Goal: Information Seeking & Learning: Understand process/instructions

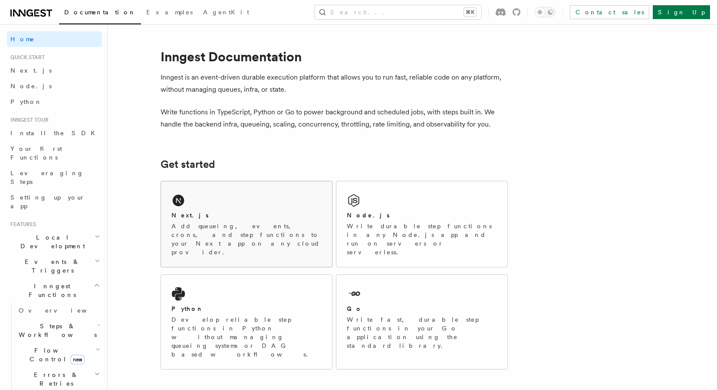
click at [196, 200] on div "Next.js Add queueing, events, crons, and step functions to your Next app on any…" at bounding box center [246, 224] width 171 height 86
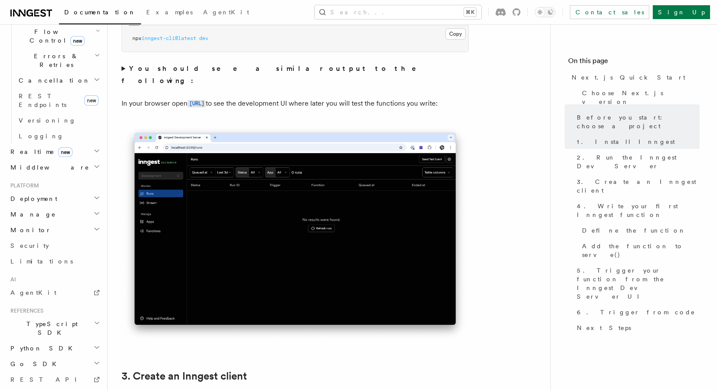
scroll to position [693, 0]
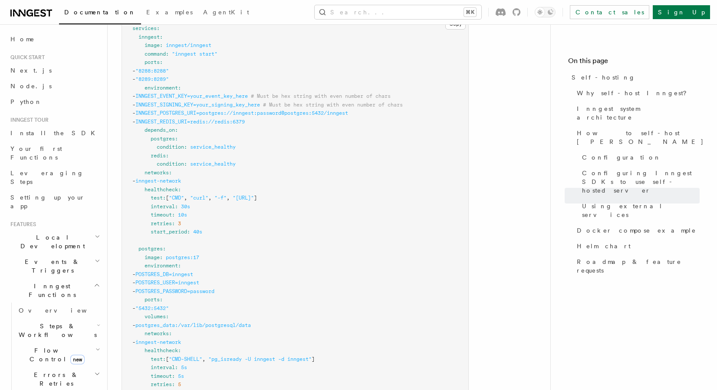
scroll to position [2376, 0]
drag, startPoint x: 157, startPoint y: 96, endPoint x: 382, endPoint y: 97, distance: 224.5
click at [382, 97] on pre "services : inngest : image : inngest/inngest command : "inngest start" ports : …" at bounding box center [295, 305] width 347 height 576
copy span "INNGEST_POSTGRES_URI=postgres://inngest:password@postgres:5432/inngest"
click at [208, 100] on pre "services : inngest : image : inngest/inngest command : "inngest start" ports : …" at bounding box center [295, 305] width 347 height 576
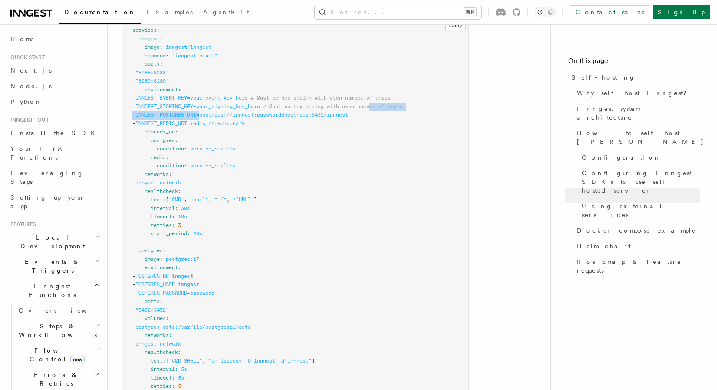
drag, startPoint x: 223, startPoint y: 99, endPoint x: 397, endPoint y: 93, distance: 174.3
click at [397, 93] on pre "services : inngest : image : inngest/inngest command : "inngest start" ports : …" at bounding box center [295, 305] width 347 height 576
copy code "er of chars - INNGEST_POSTGRES_URI="
click at [379, 98] on pre "services : inngest : image : inngest/inngest command : "inngest start" ports : …" at bounding box center [295, 305] width 347 height 576
drag, startPoint x: 379, startPoint y: 98, endPoint x: 235, endPoint y: 99, distance: 144.2
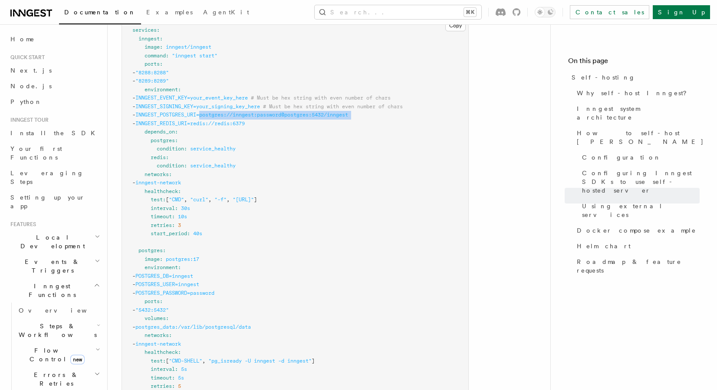
click at [235, 99] on pre "services : inngest : image : inngest/inngest command : "inngest start" ports : …" at bounding box center [295, 305] width 347 height 576
copy code "postgres://inngest:password@postgres:5432/inngest"
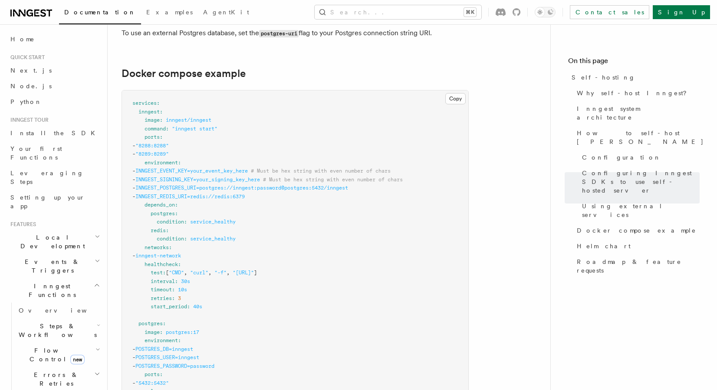
scroll to position [2303, 0]
drag, startPoint x: 175, startPoint y: 113, endPoint x: 218, endPoint y: 112, distance: 42.6
click at [218, 126] on span ""inngest start"" at bounding box center [195, 129] width 46 height 6
copy span "inngest start"
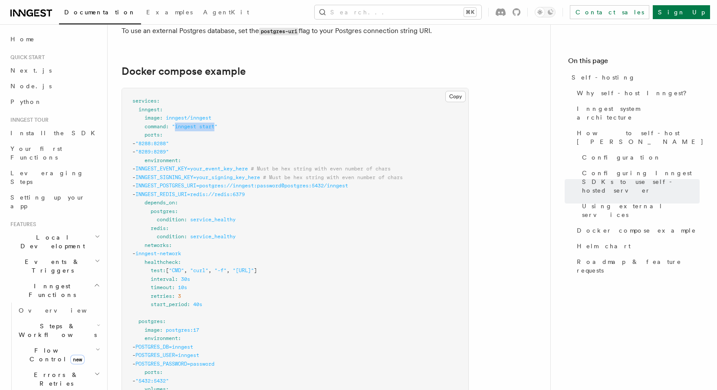
scroll to position [2304, 0]
drag, startPoint x: 199, startPoint y: 133, endPoint x: 108, endPoint y: 118, distance: 92.5
copy code "ports : - "8288:8288" - "8289:8289""
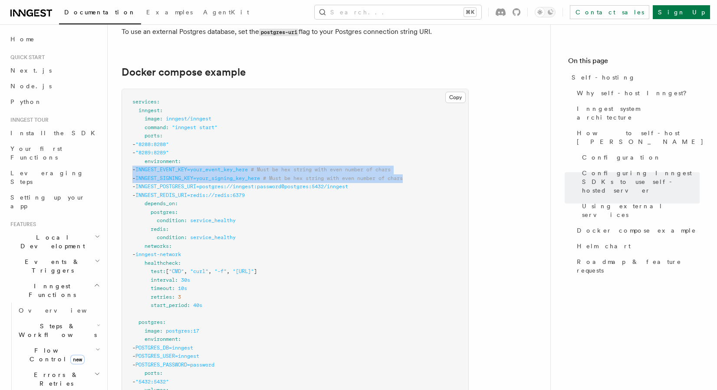
drag, startPoint x: 390, startPoint y: 159, endPoint x: 129, endPoint y: 152, distance: 261.1
click at [129, 152] on pre "services : inngest : image : inngest/inngest command : "inngest start" ports : …" at bounding box center [295, 377] width 347 height 576
copy code "- INNGEST_EVENT_KEY=your_event_key_here # Must be hex string with even number o…"
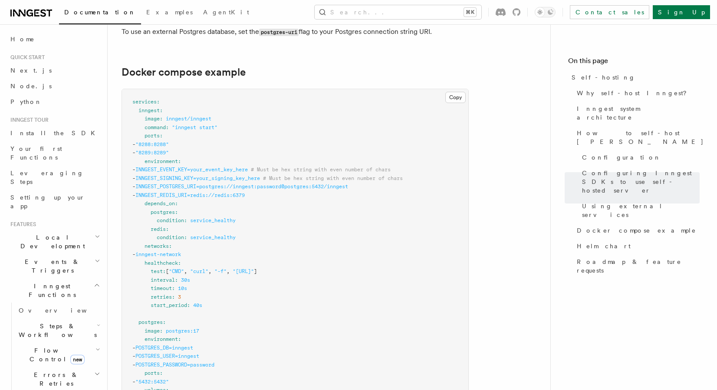
click at [308, 189] on pre "services : inngest : image : inngest/inngest command : "inngest start" ports : …" at bounding box center [295, 377] width 347 height 576
